Goal: Transaction & Acquisition: Purchase product/service

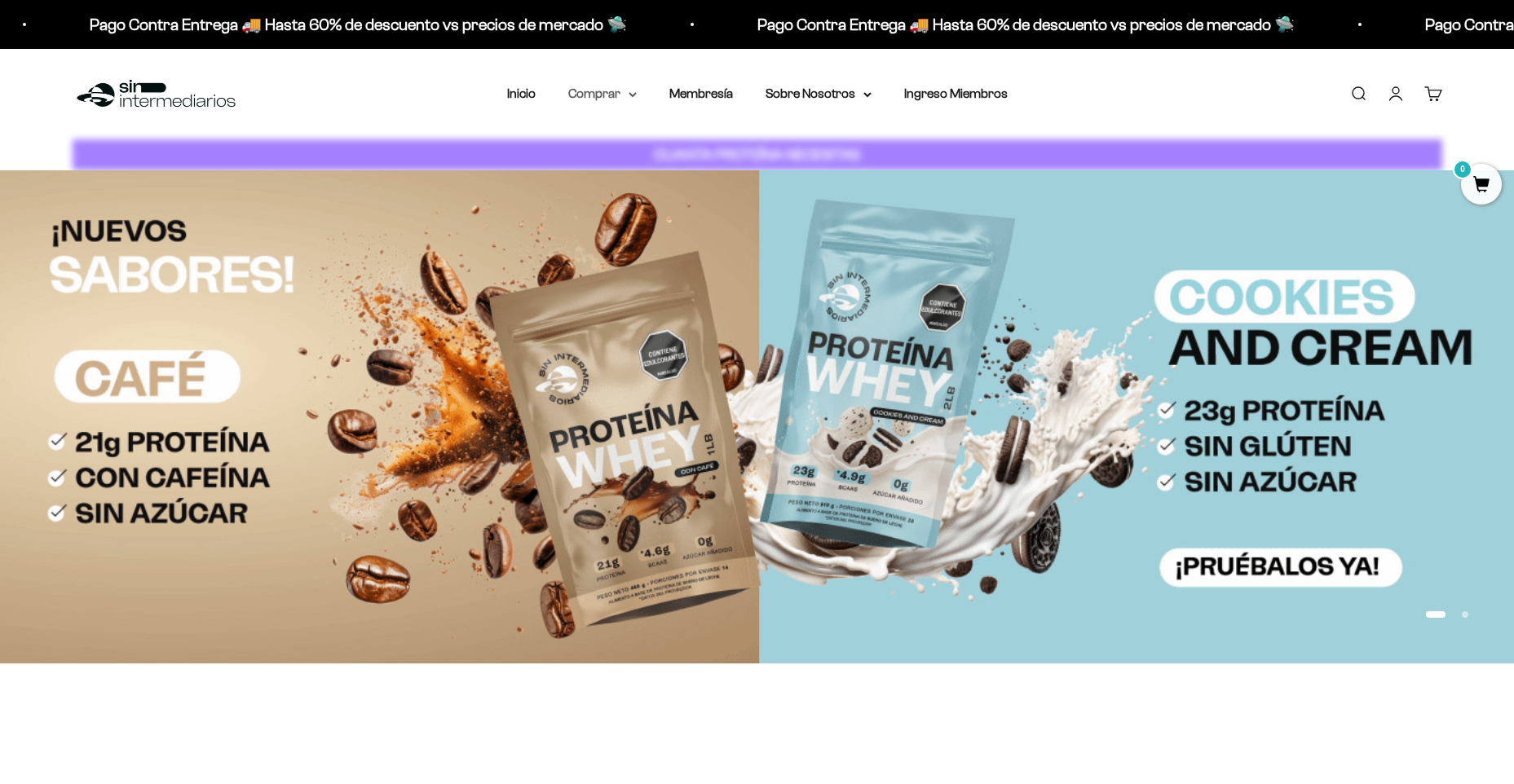
click at [620, 92] on summary "Comprar" at bounding box center [602, 93] width 69 height 21
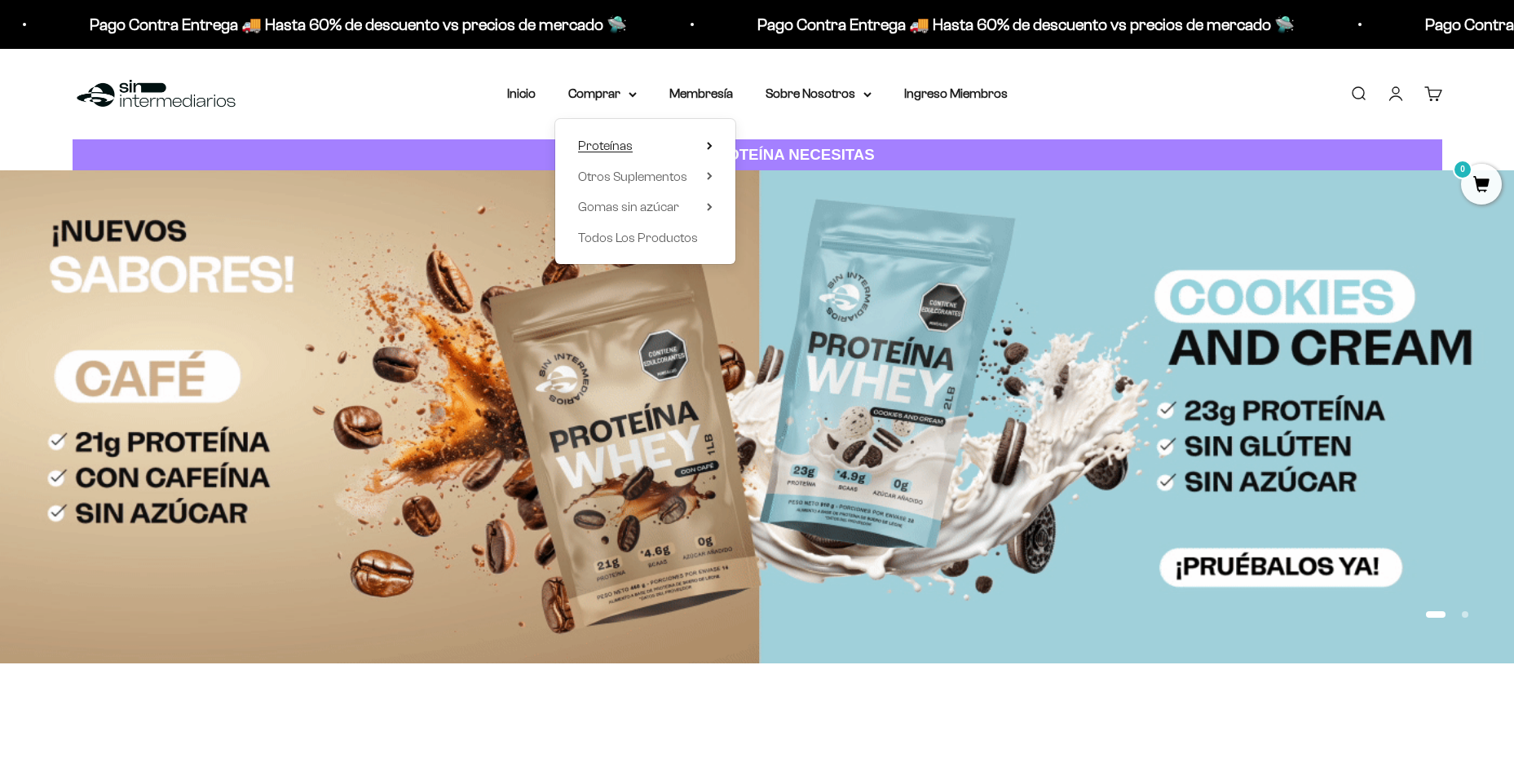
click at [708, 145] on icon at bounding box center [710, 145] width 6 height 8
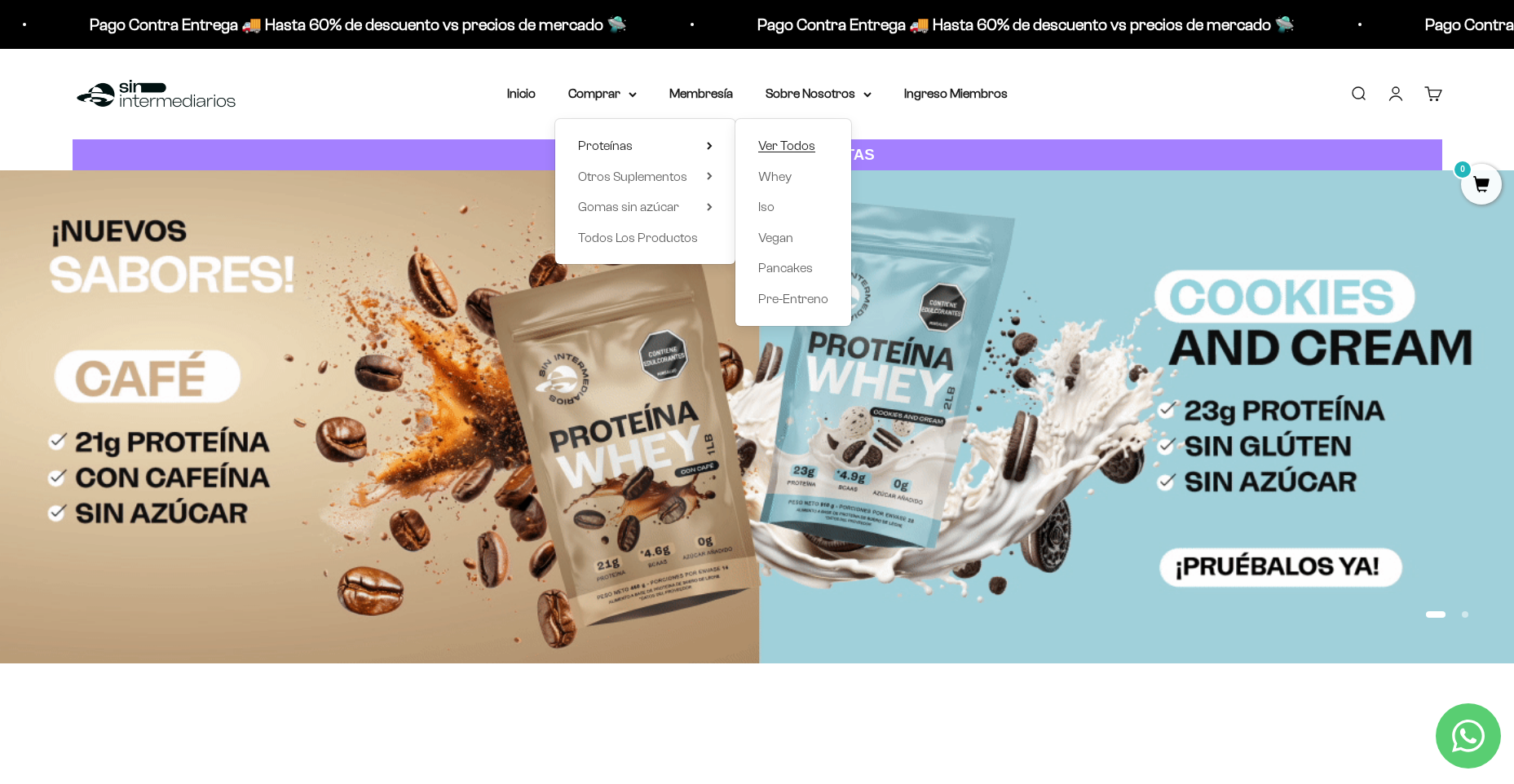
click at [777, 142] on span "Ver Todos" at bounding box center [787, 145] width 57 height 14
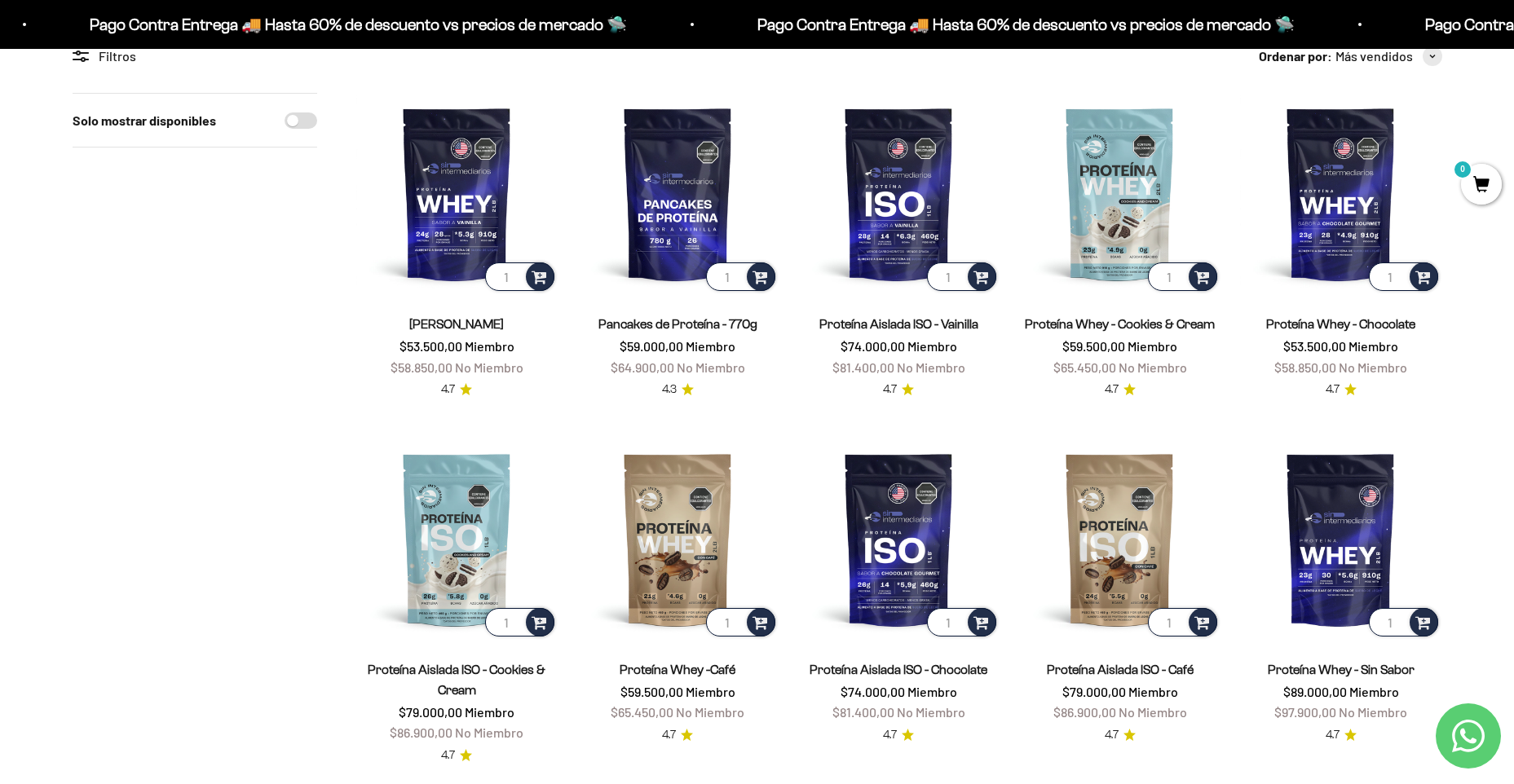
scroll to position [163, 0]
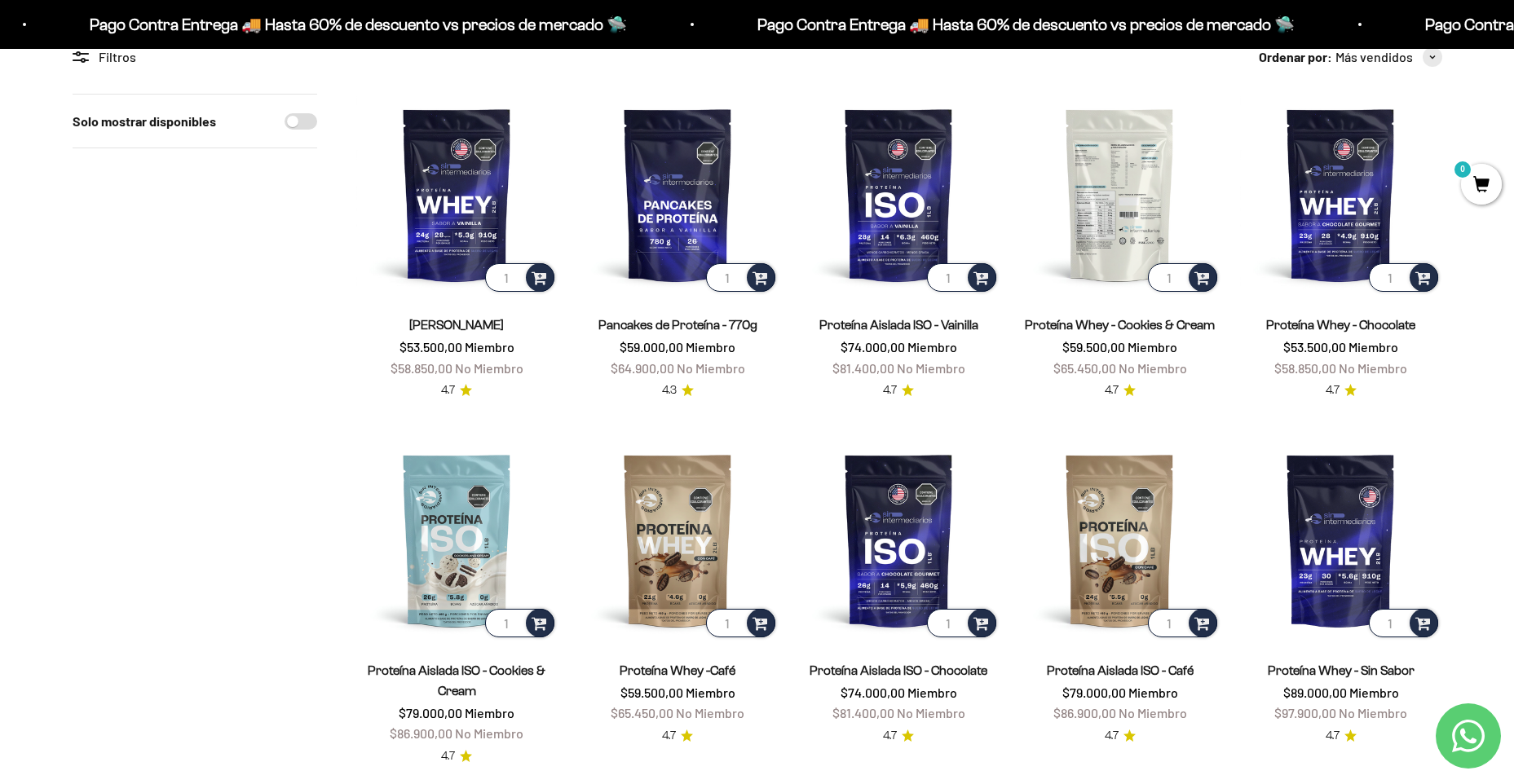
click at [1106, 183] on img at bounding box center [1119, 193] width 201 height 201
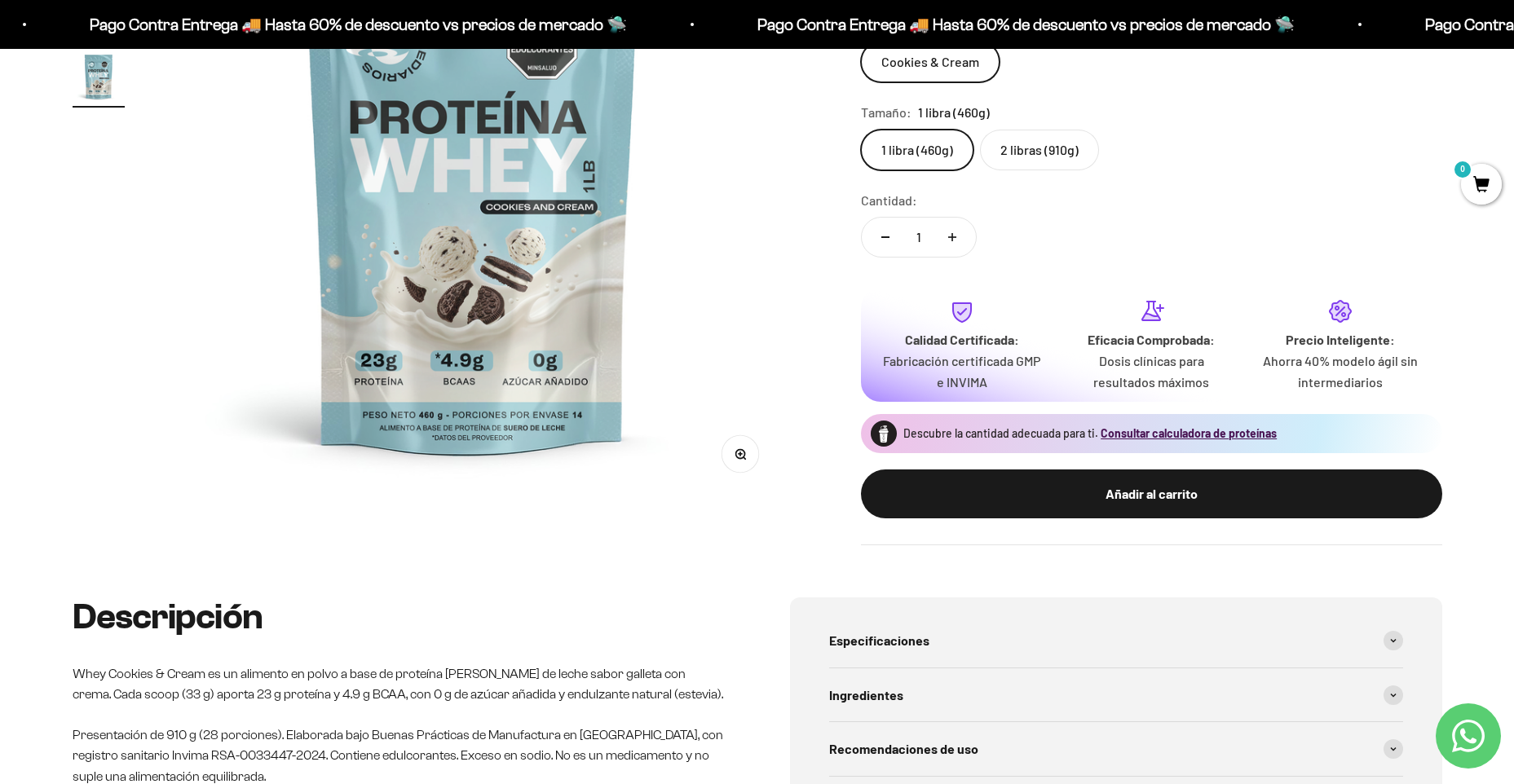
scroll to position [326, 0]
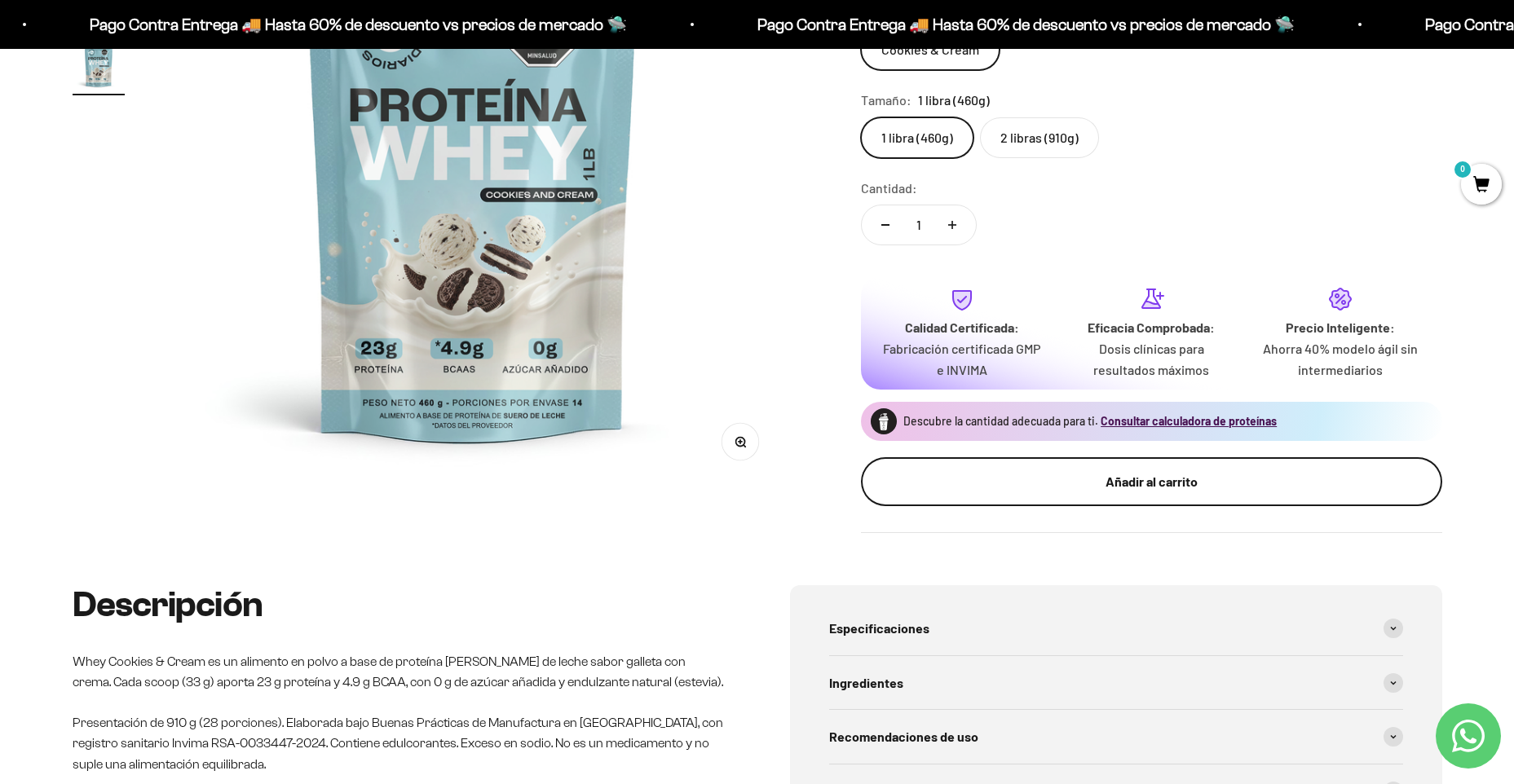
click at [1119, 478] on div "Añadir al carrito" at bounding box center [1152, 481] width 516 height 21
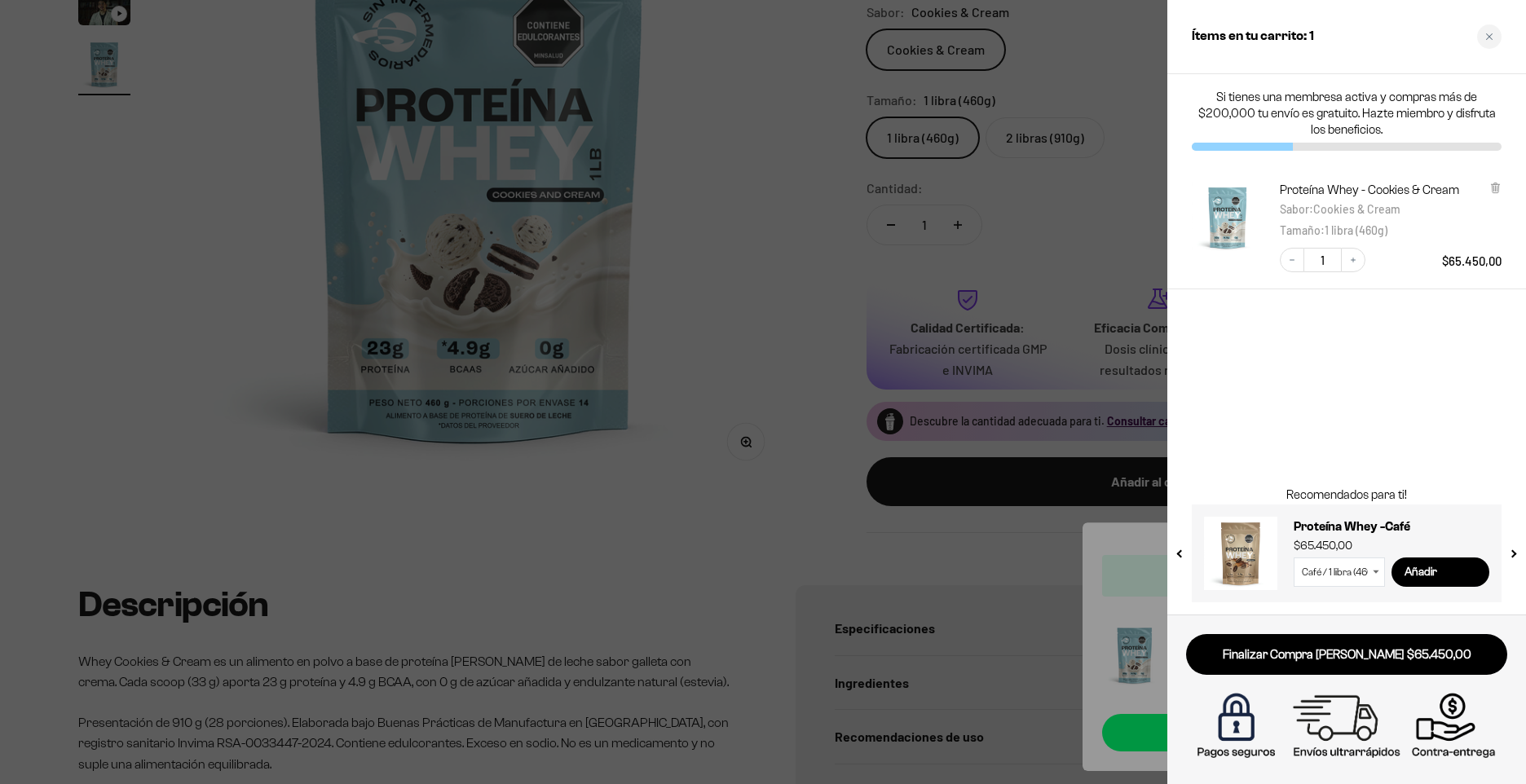
click at [635, 554] on div at bounding box center [763, 392] width 1526 height 784
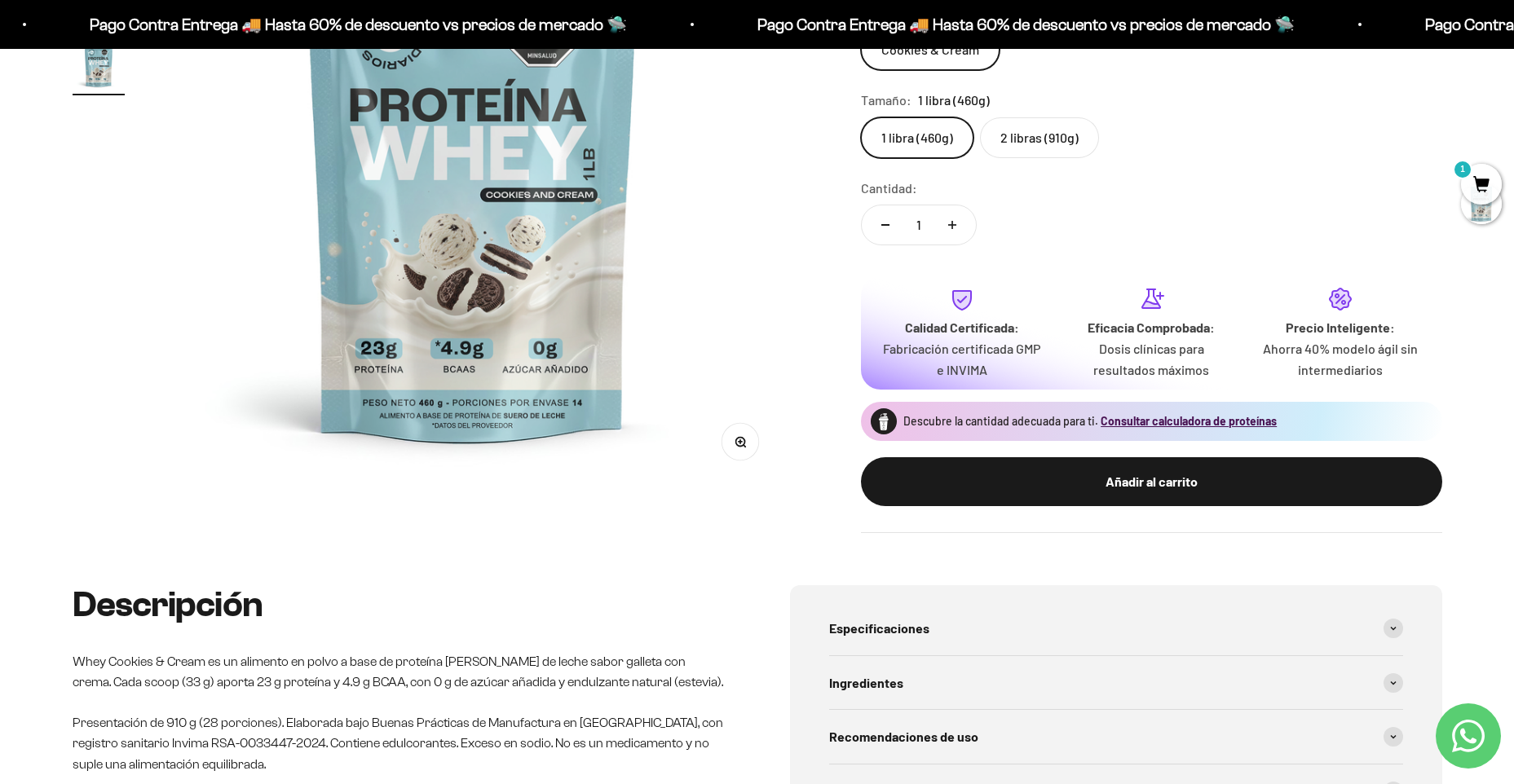
click at [1486, 176] on span "1" at bounding box center [1481, 184] width 41 height 41
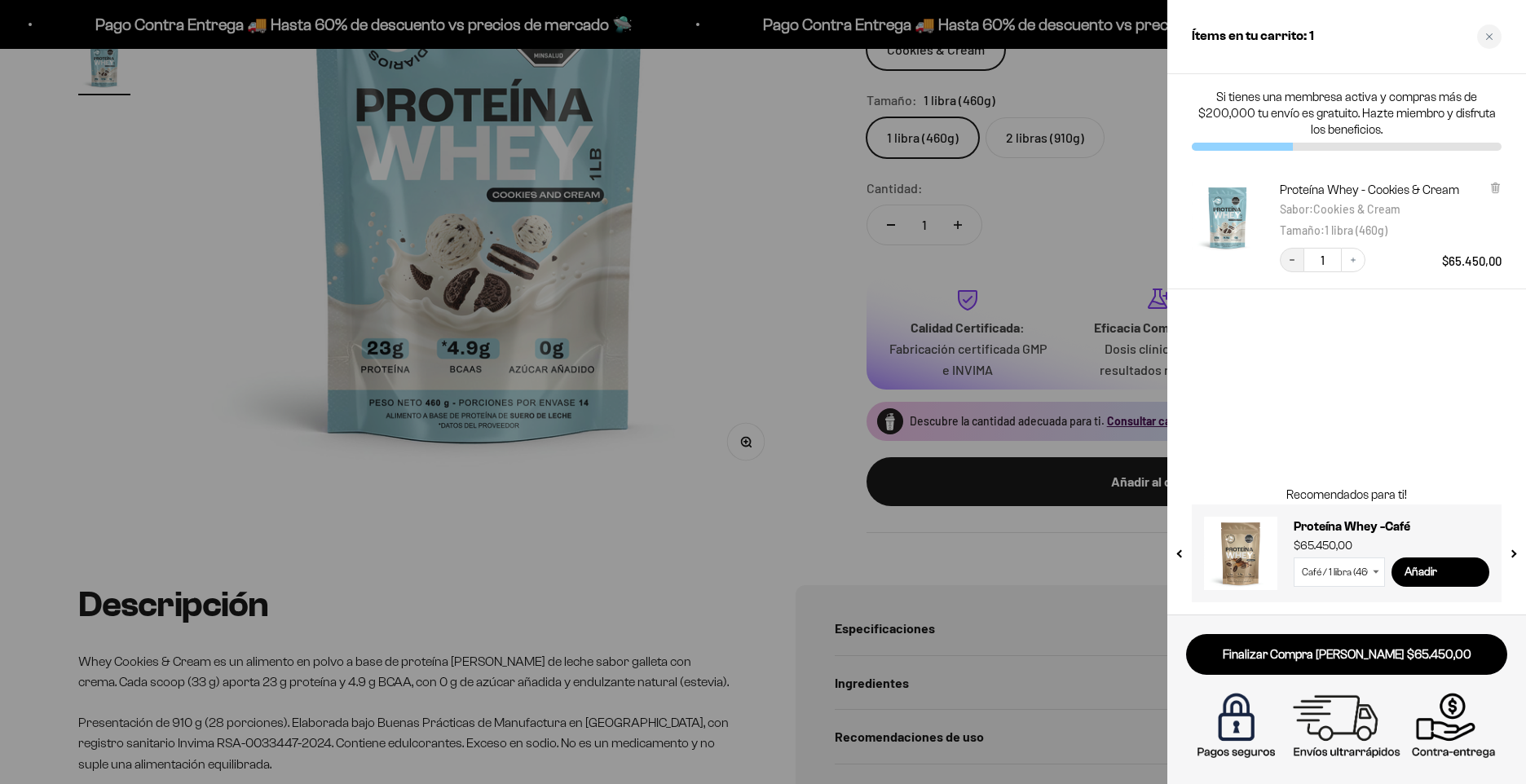
click at [1298, 260] on button "Decrease quantity" at bounding box center [1292, 260] width 25 height 25
click at [1100, 242] on div at bounding box center [763, 392] width 1526 height 784
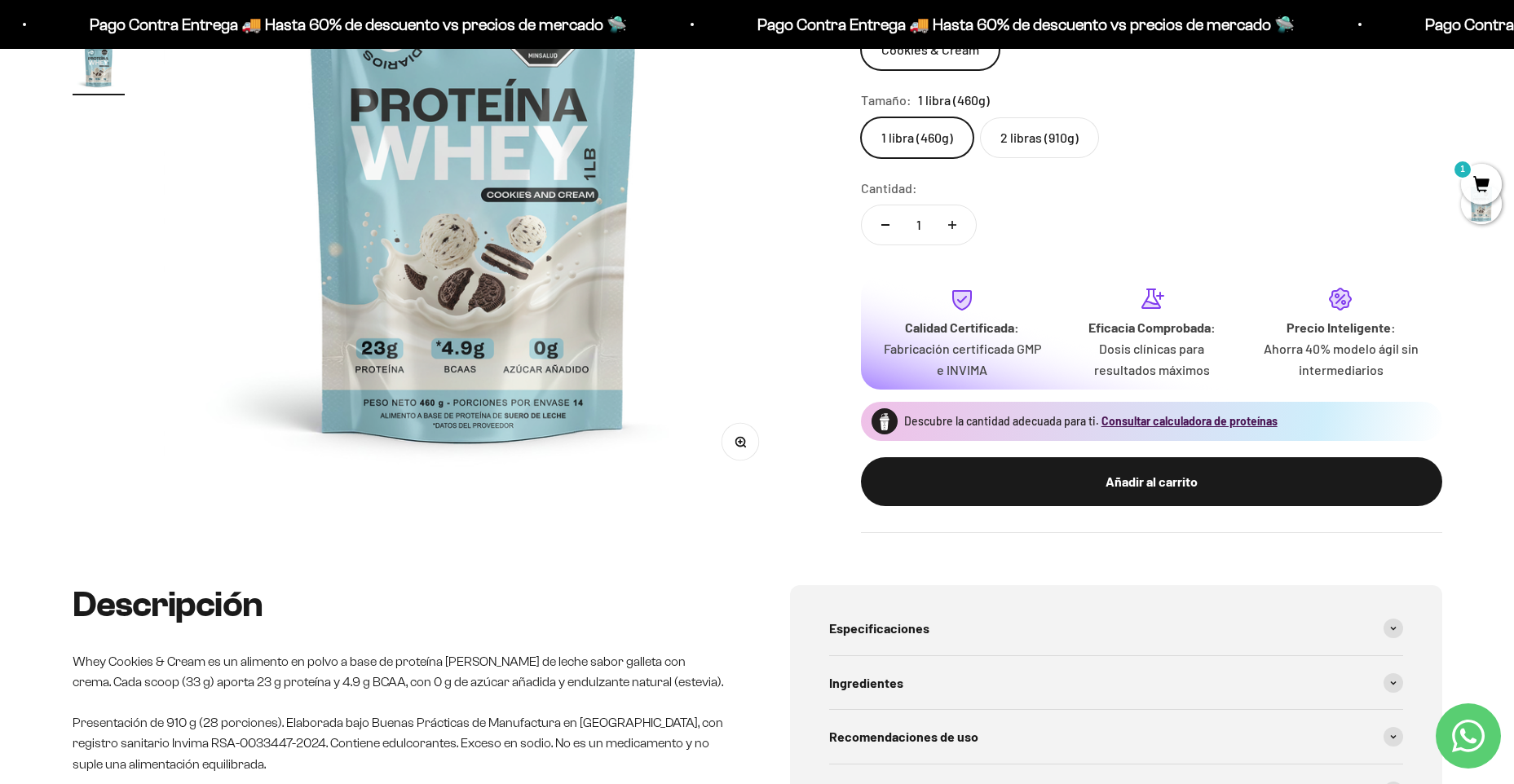
scroll to position [0, 0]
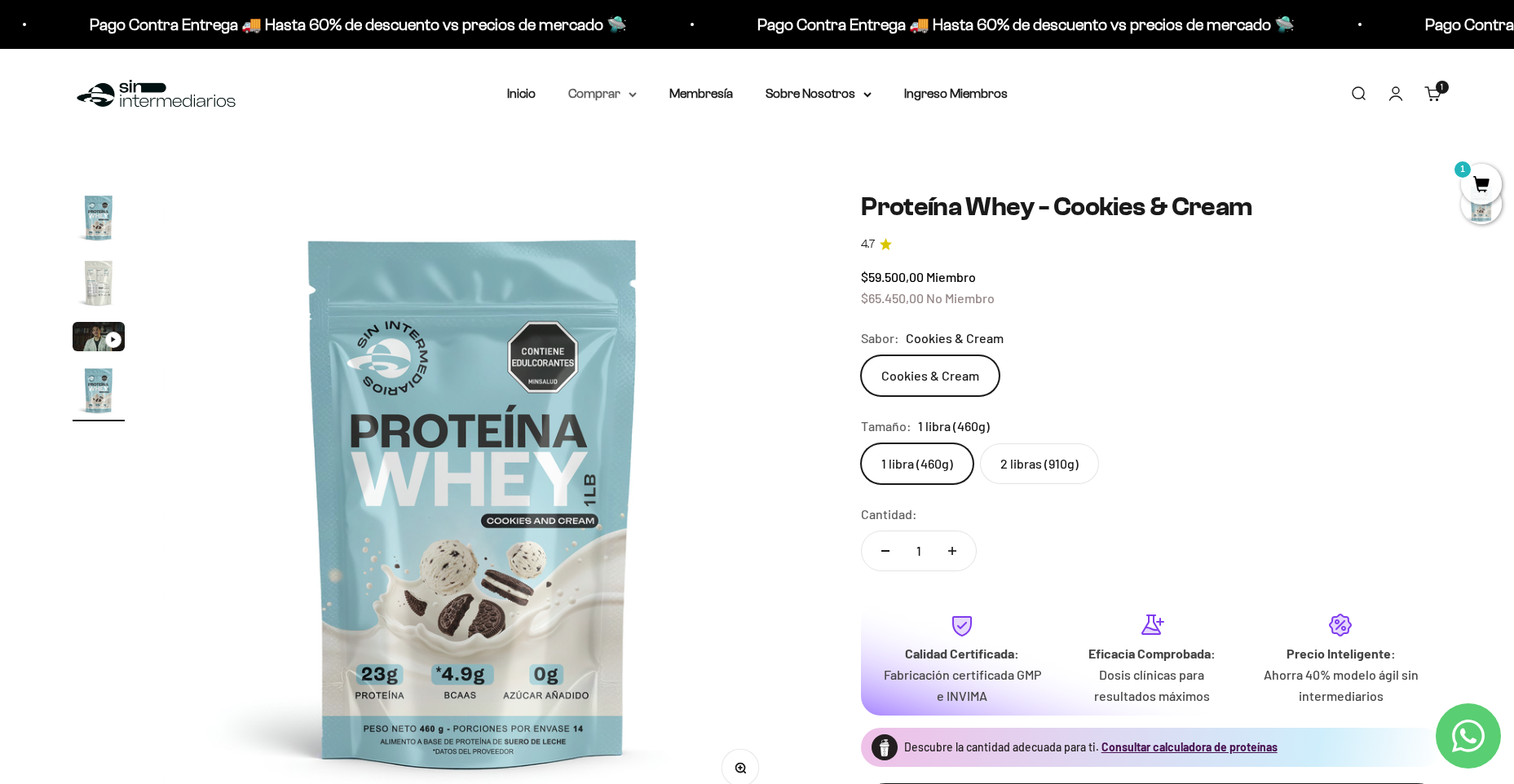
click at [617, 92] on summary "Comprar" at bounding box center [602, 93] width 69 height 21
click at [645, 146] on summary "Proteínas" at bounding box center [646, 145] width 135 height 21
click at [772, 207] on span "Iso" at bounding box center [766, 207] width 16 height 14
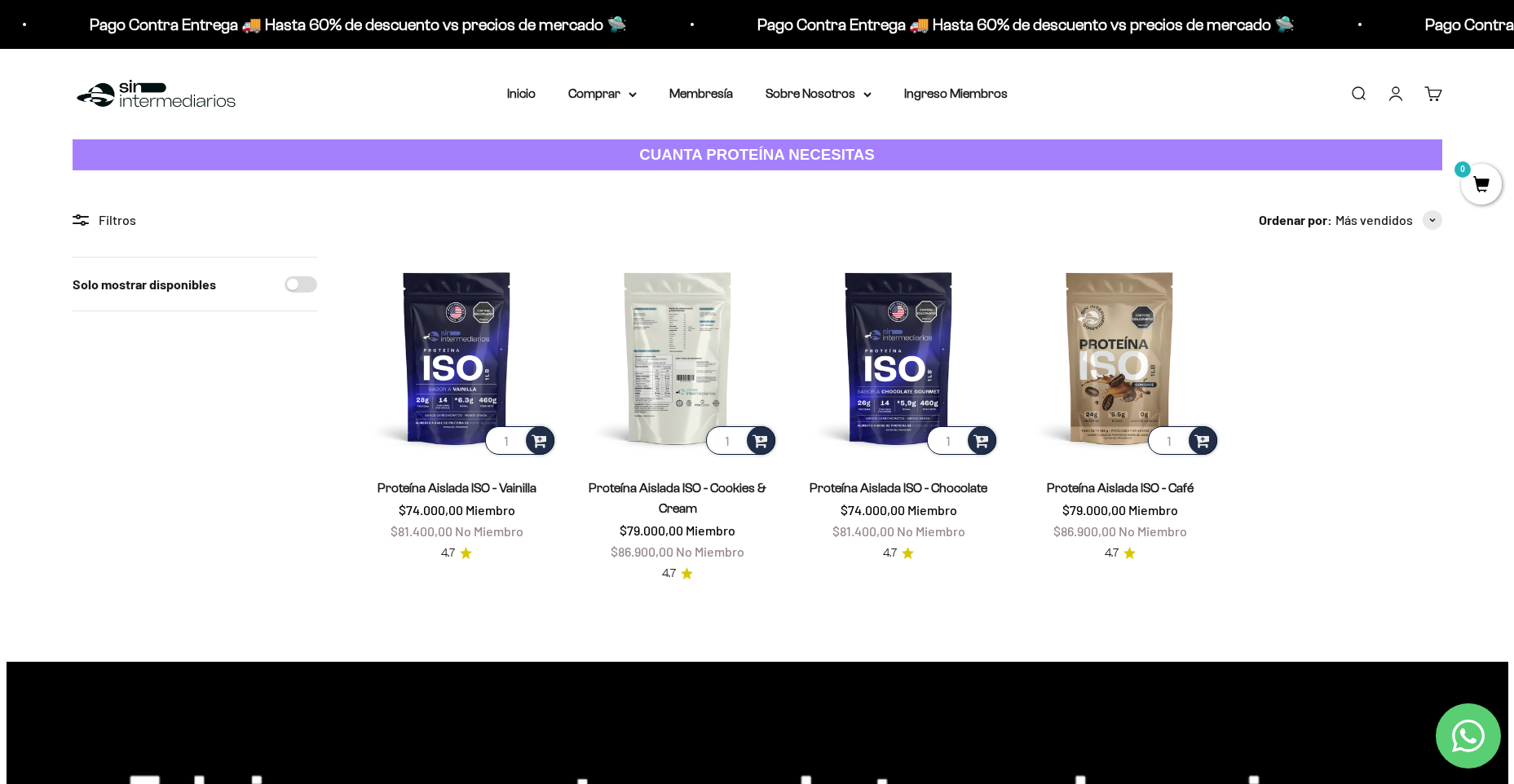
click at [674, 361] on img at bounding box center [678, 357] width 201 height 201
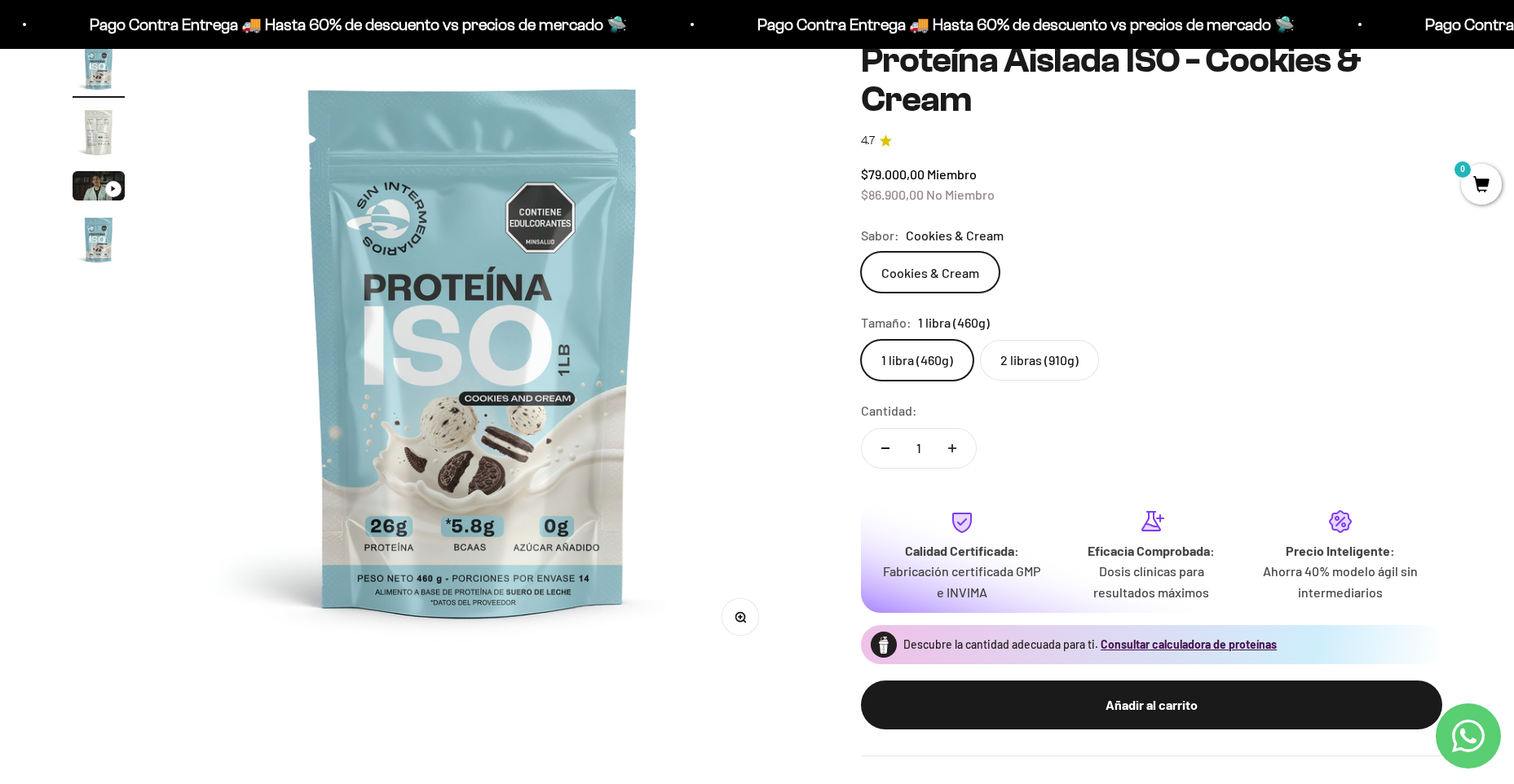
scroll to position [163, 0]
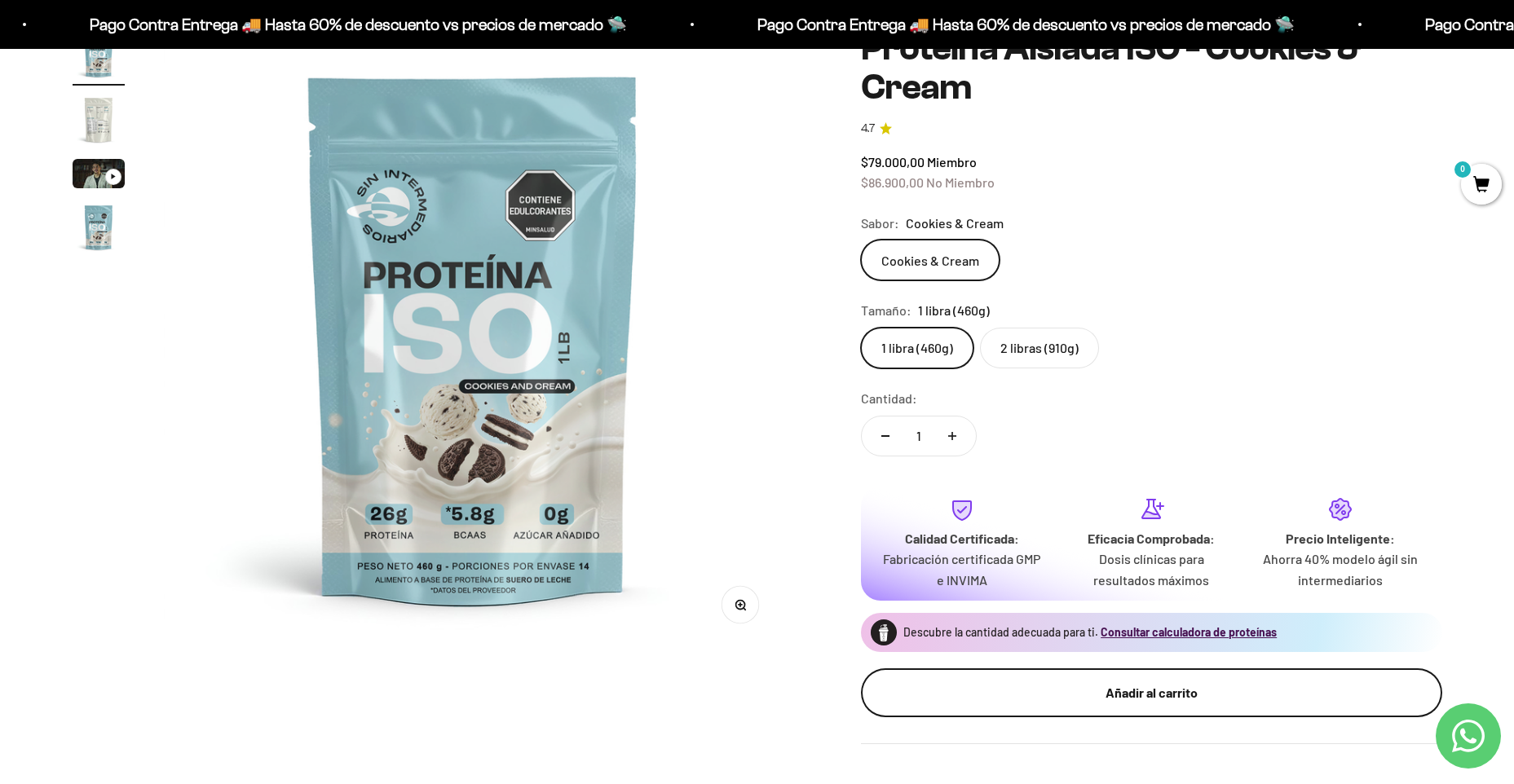
click at [1106, 704] on button "Añadir al carrito" at bounding box center [1152, 692] width 581 height 49
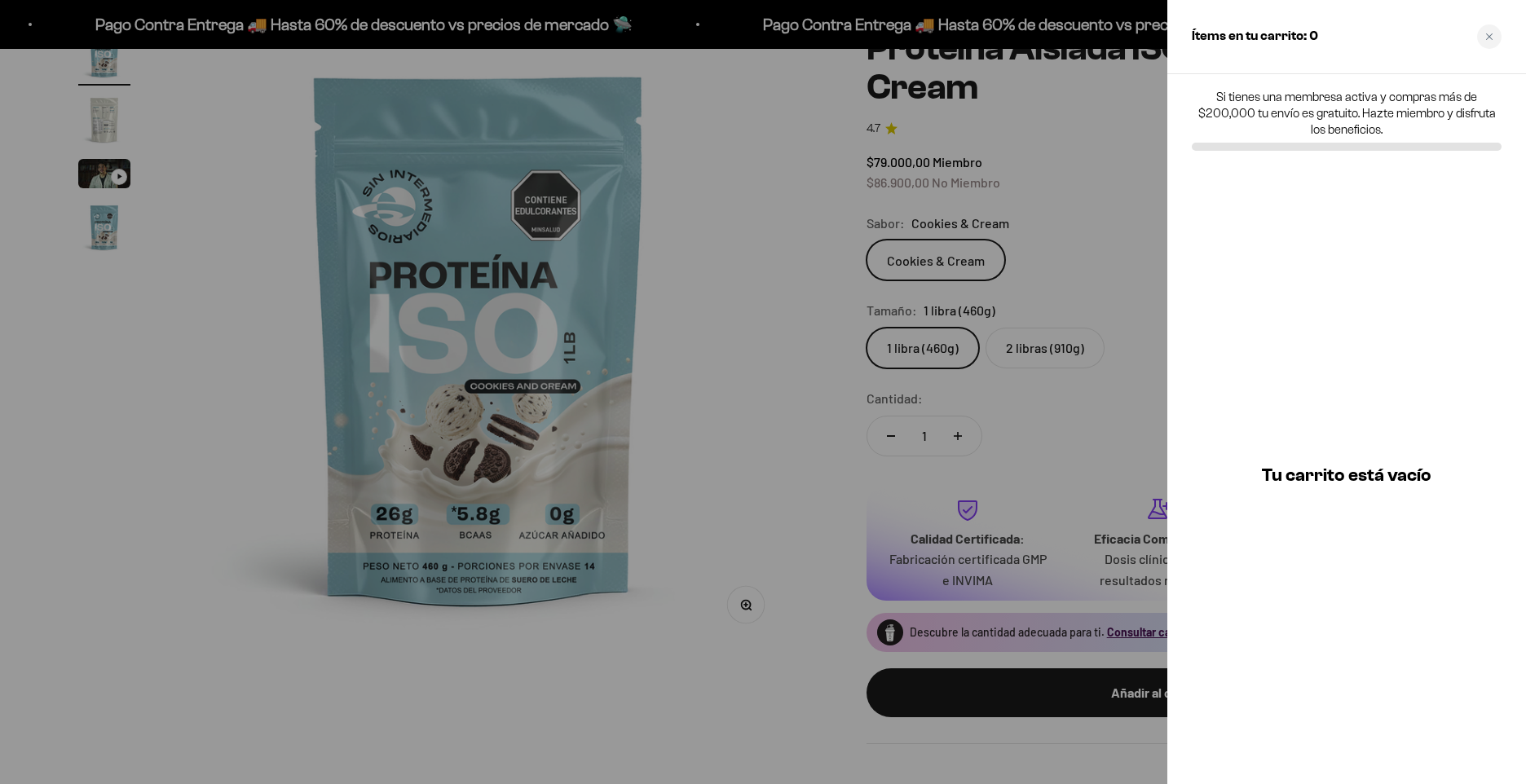
click at [1096, 167] on div at bounding box center [763, 392] width 1526 height 784
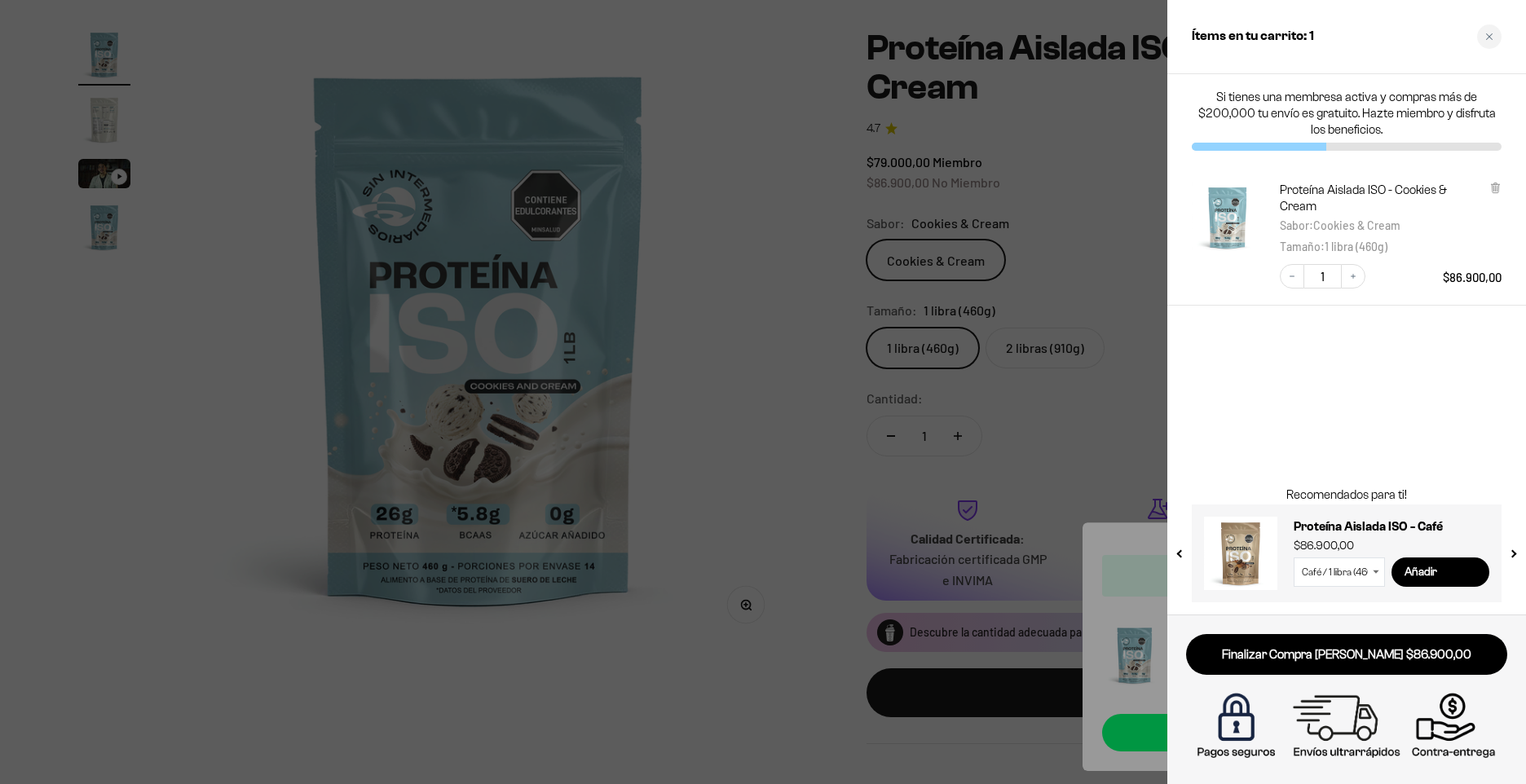
click at [1040, 207] on div at bounding box center [763, 392] width 1526 height 784
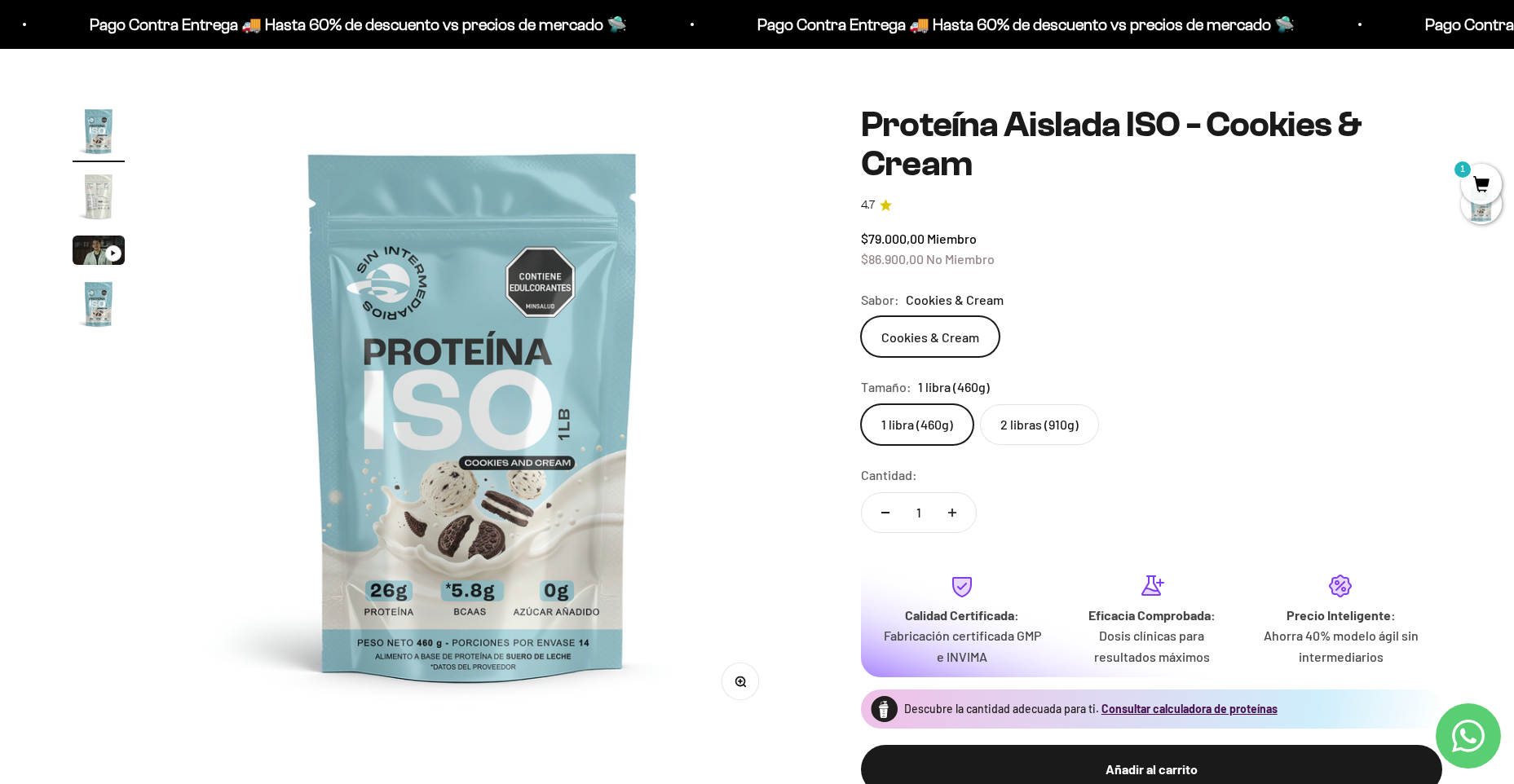
scroll to position [0, 0]
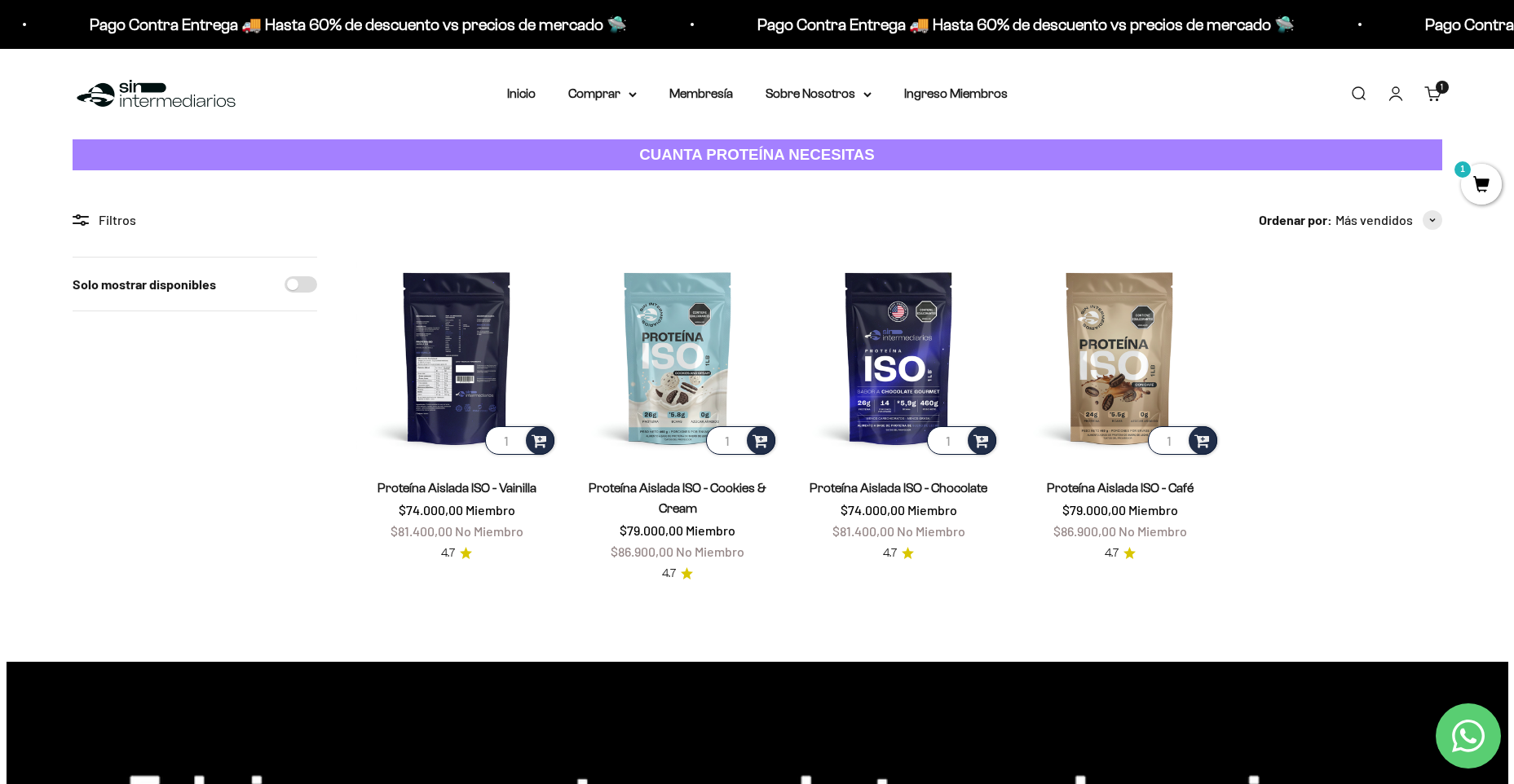
click at [434, 365] on img at bounding box center [457, 357] width 201 height 201
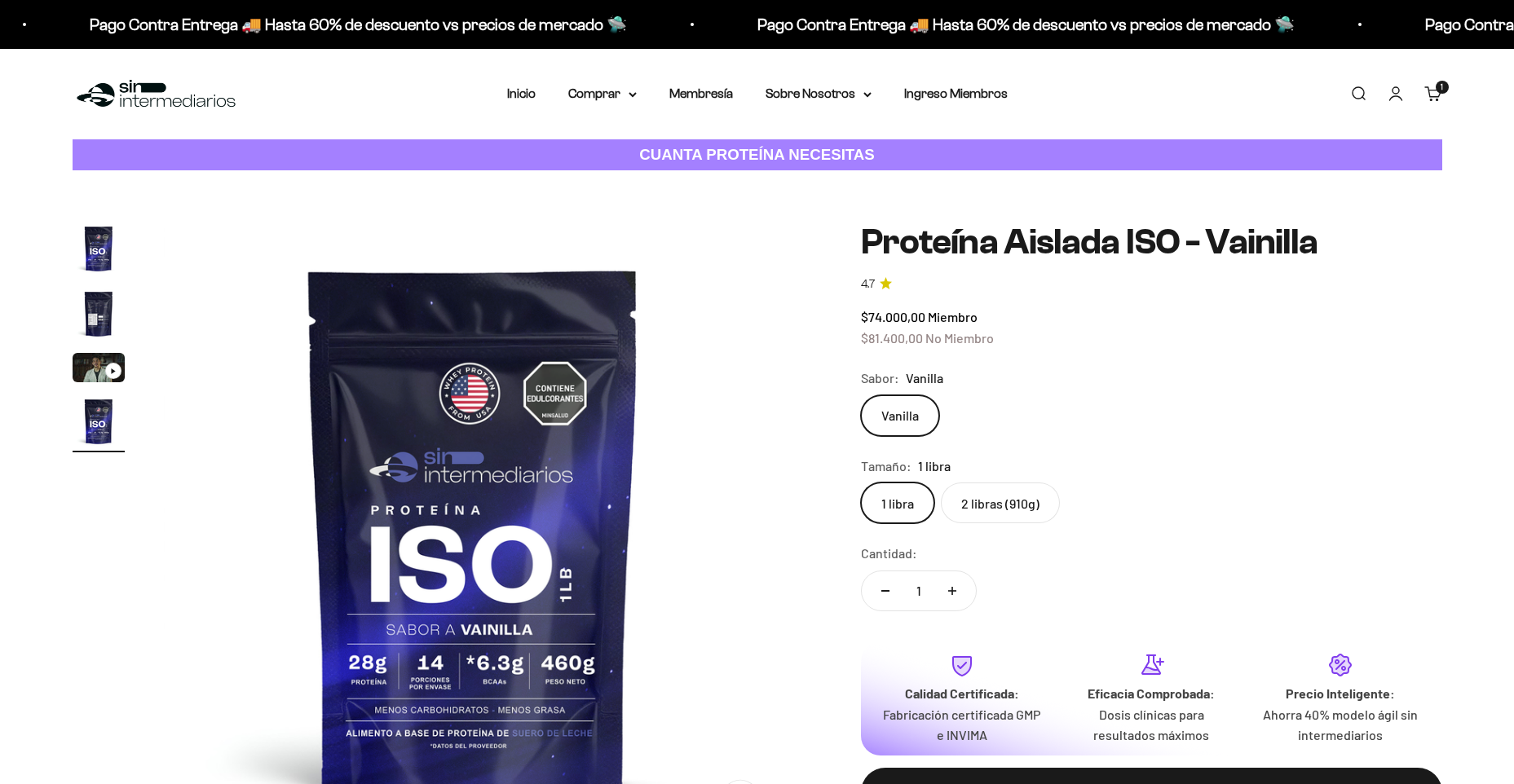
scroll to position [0, 1916]
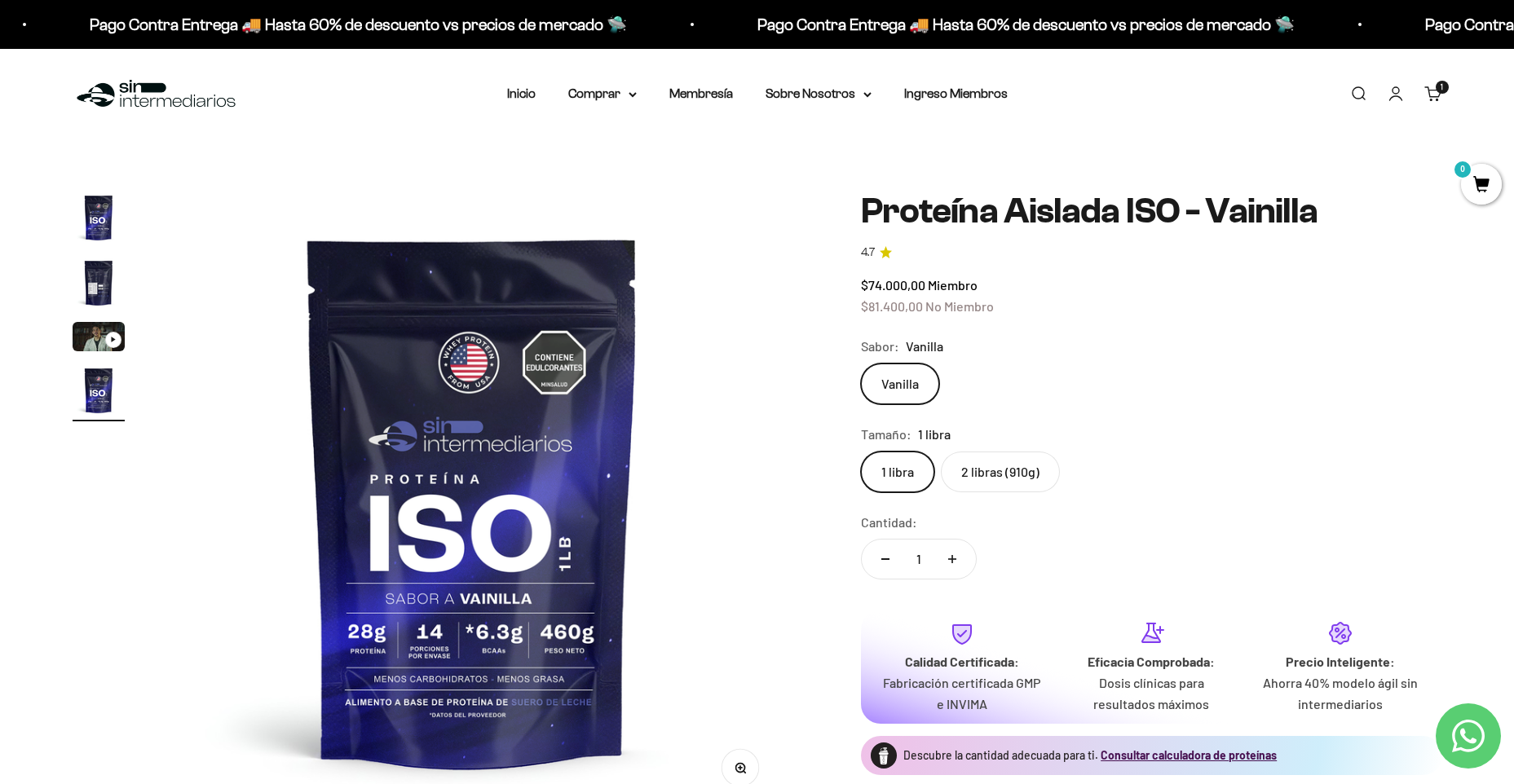
click at [103, 207] on img "Ir al artículo 1" at bounding box center [98, 217] width 52 height 52
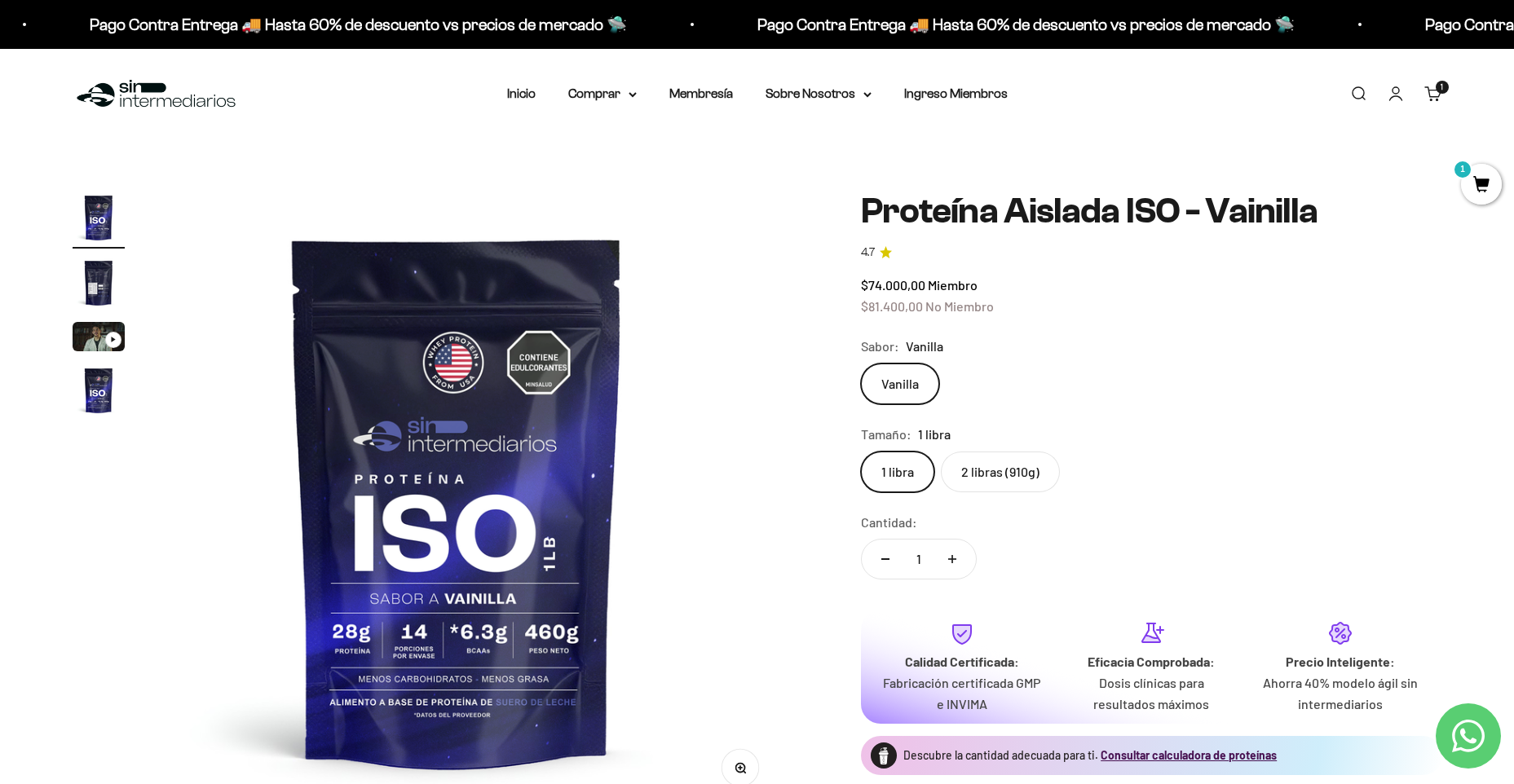
scroll to position [0, 0]
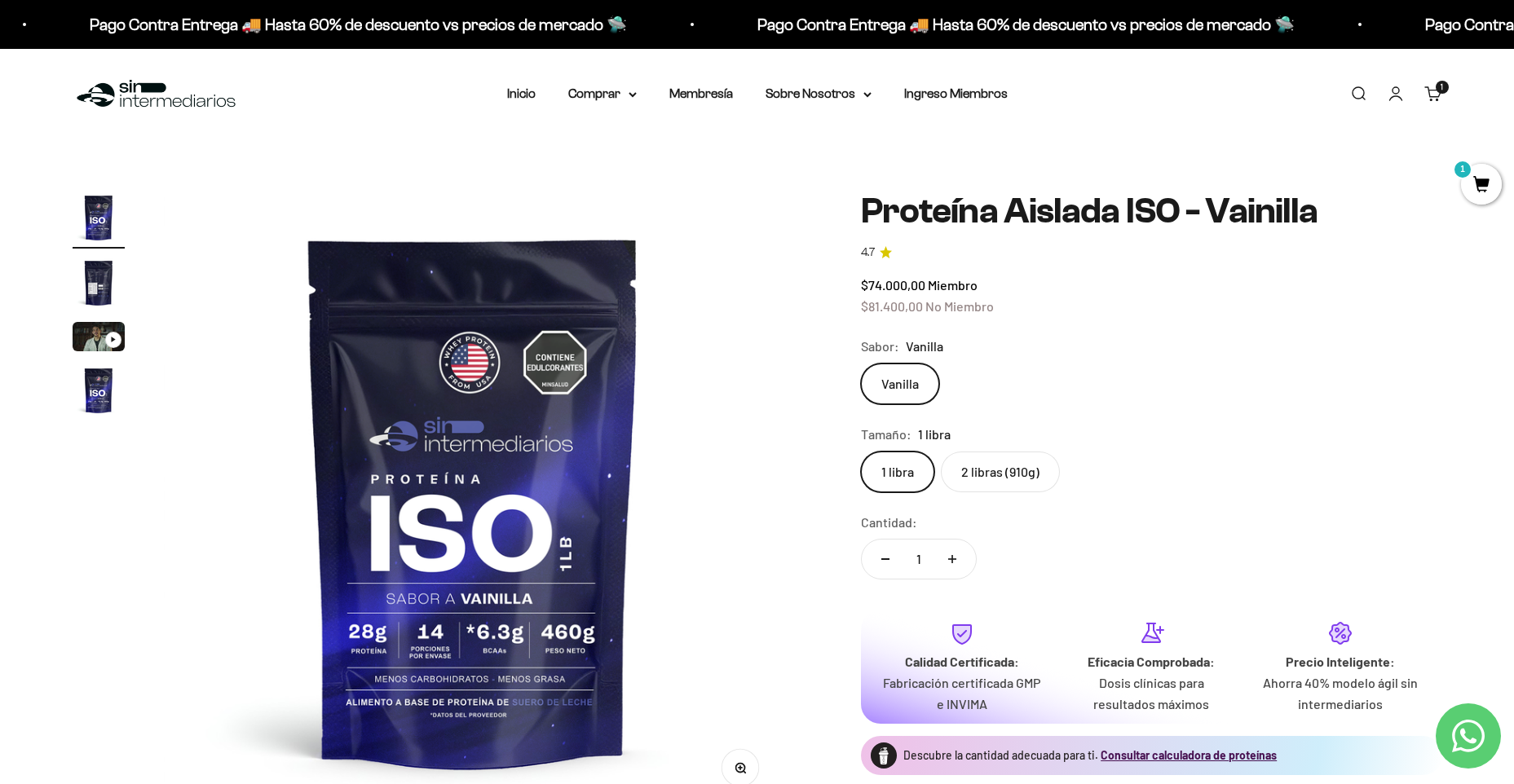
click at [105, 275] on img "Ir al artículo 2" at bounding box center [98, 282] width 52 height 52
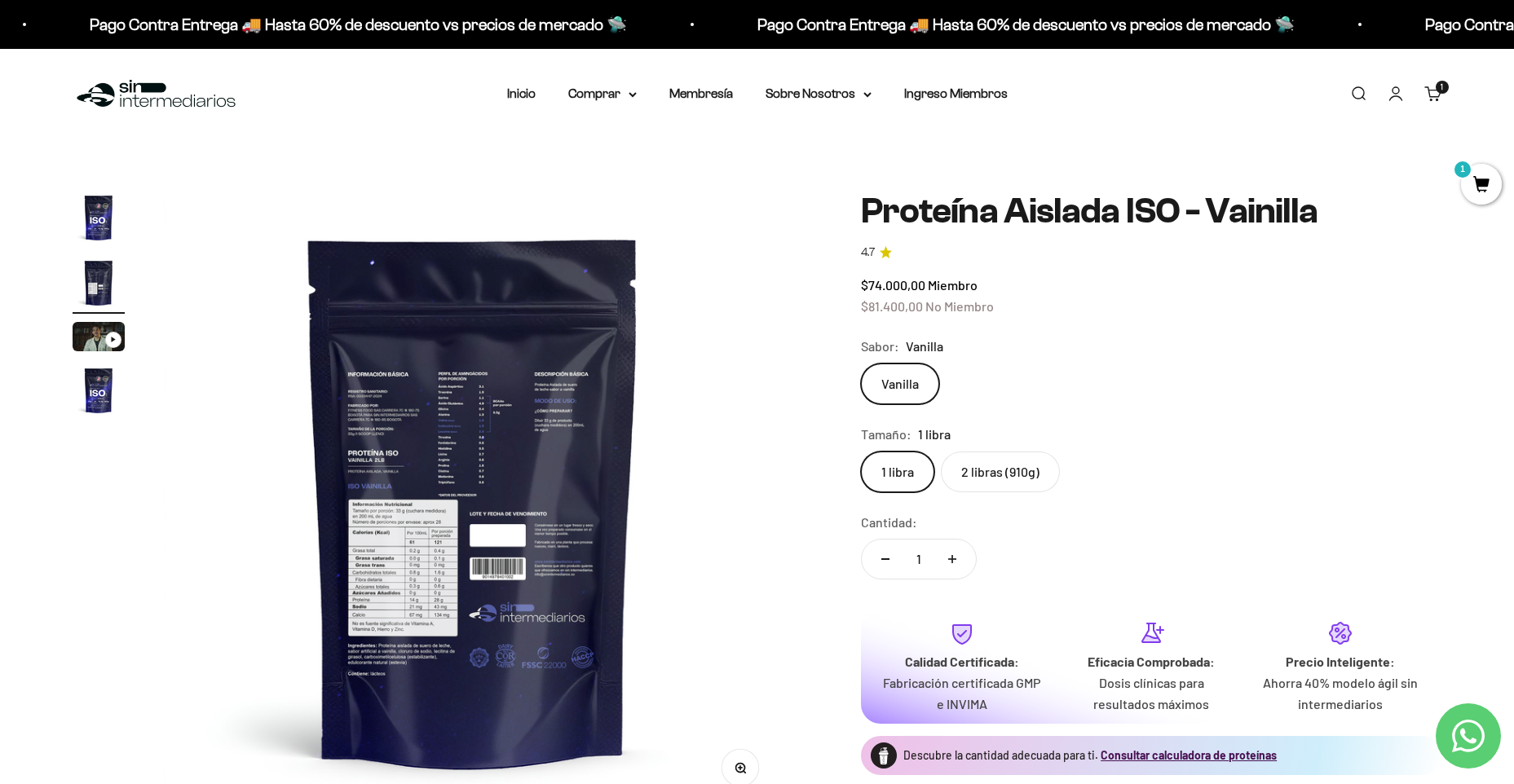
click at [98, 392] on img "Ir al artículo 4" at bounding box center [98, 390] width 52 height 52
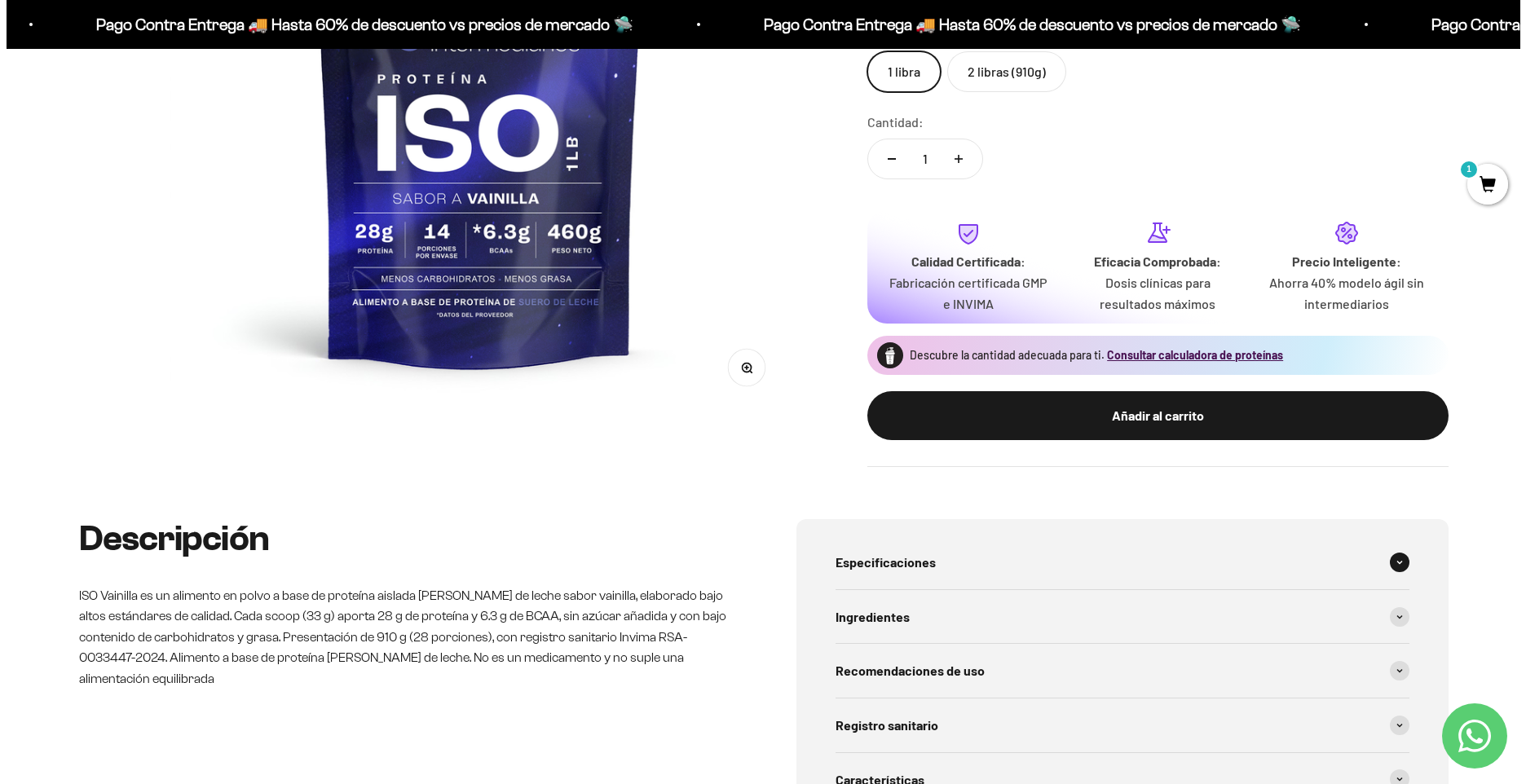
scroll to position [408, 0]
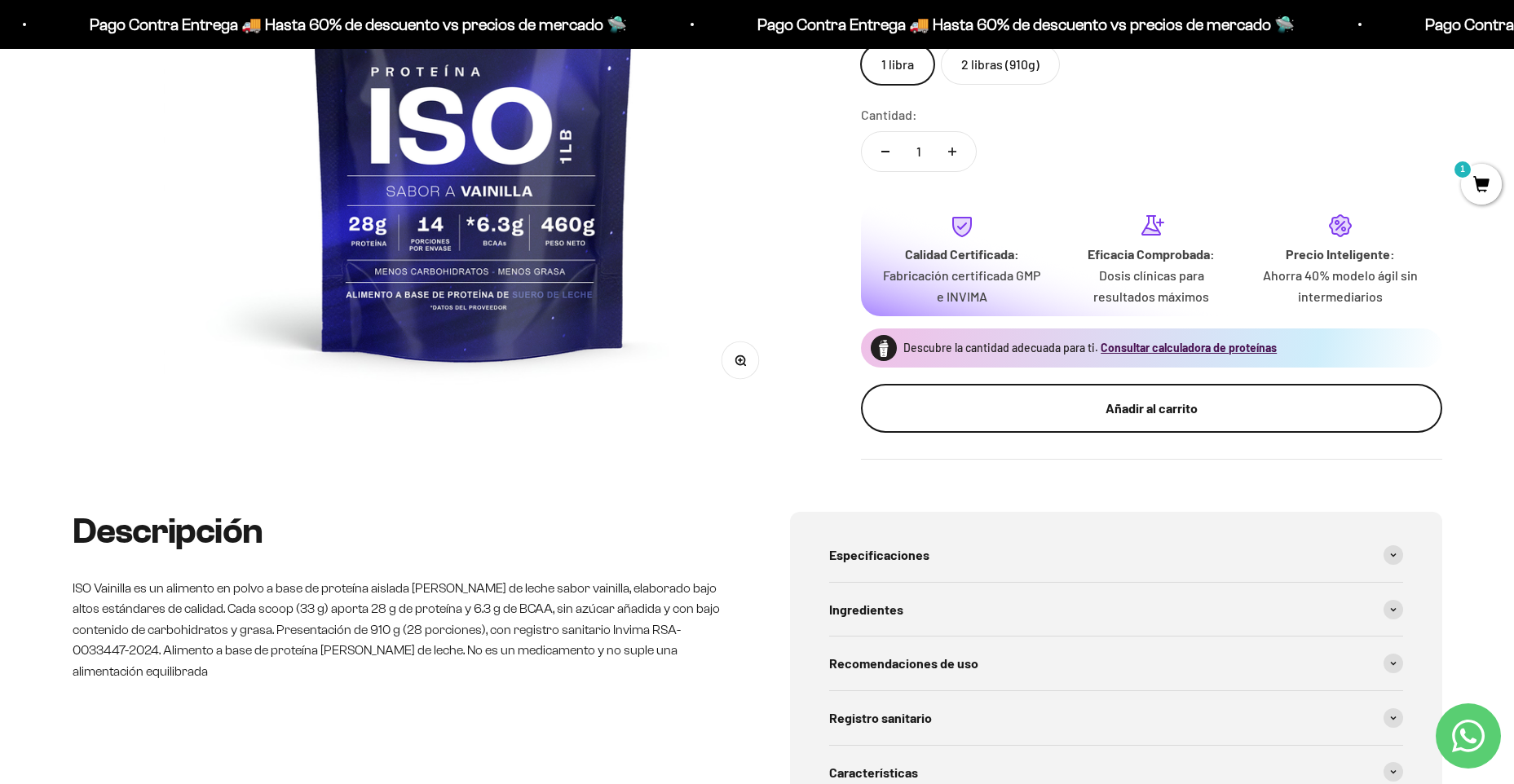
click at [1100, 413] on div "Añadir al carrito" at bounding box center [1152, 409] width 516 height 21
